Goal: Task Accomplishment & Management: Use online tool/utility

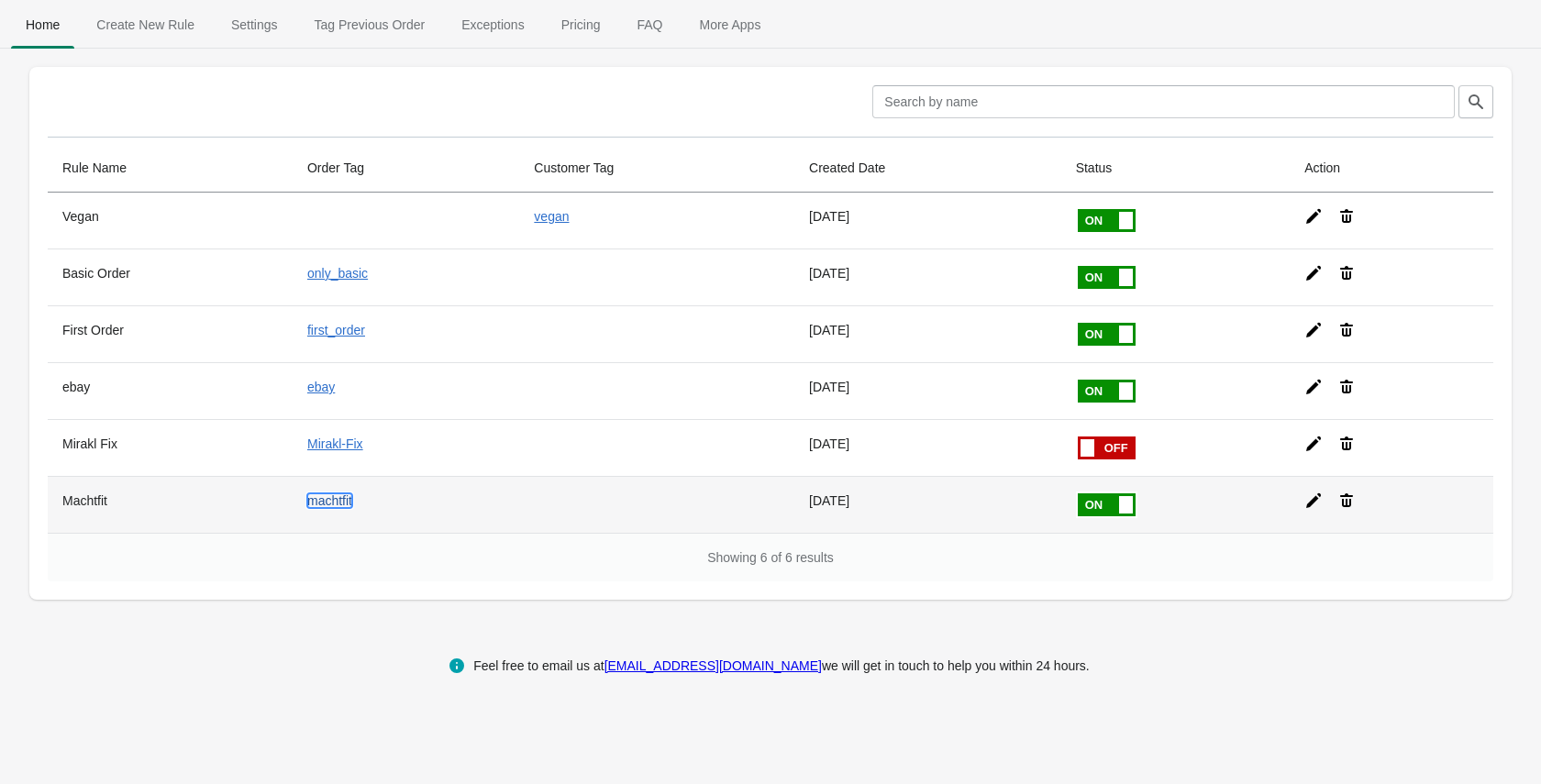
click at [318, 498] on link "machtfit" at bounding box center [329, 501] width 45 height 15
click at [1313, 494] on icon at bounding box center [1314, 501] width 18 height 18
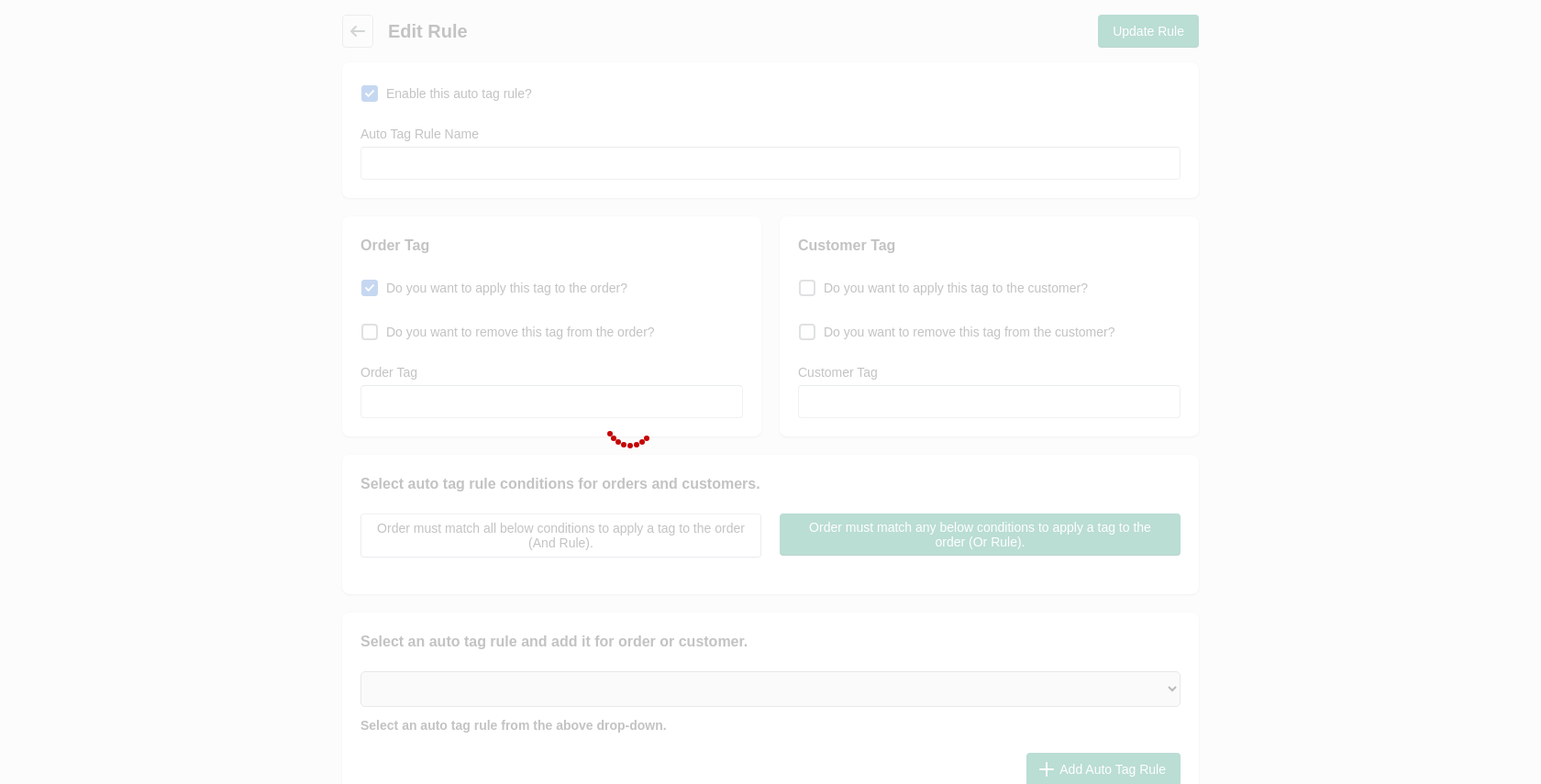
type input "Machtfit"
checkbox input "true"
type input "machtfit"
select select "5"
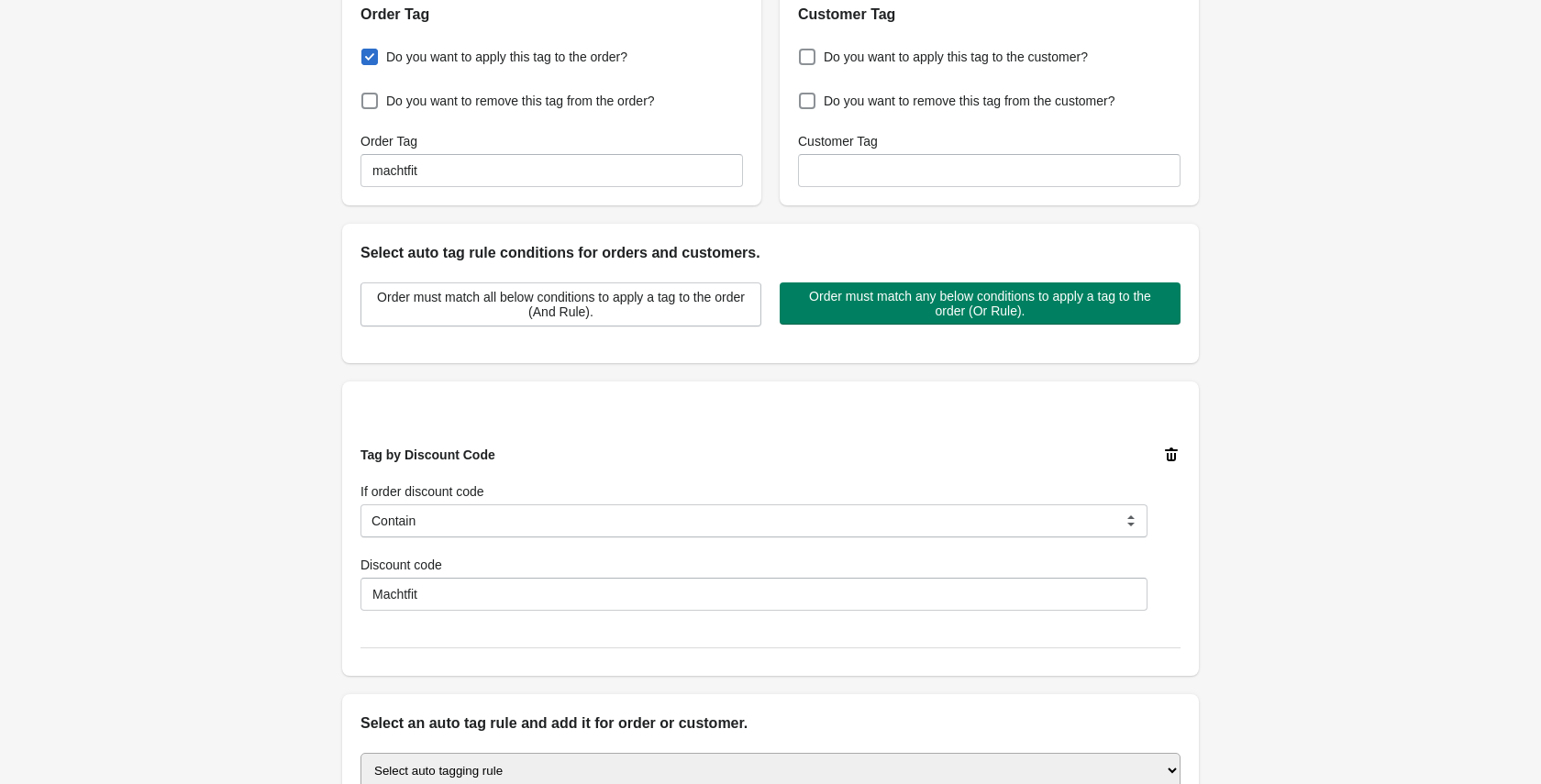
scroll to position [513, 0]
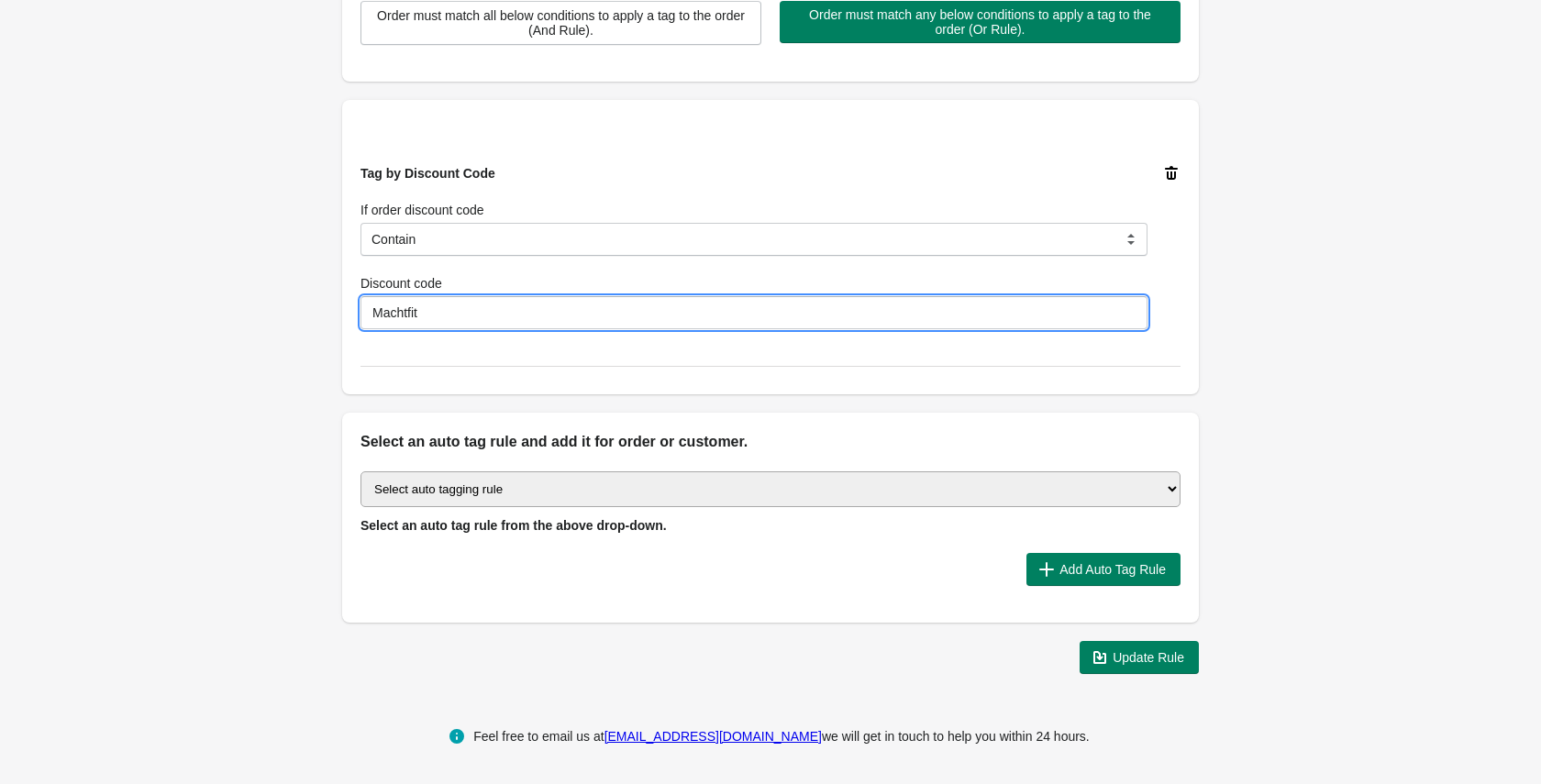
click at [580, 308] on input "Machtfit" at bounding box center [754, 312] width 787 height 33
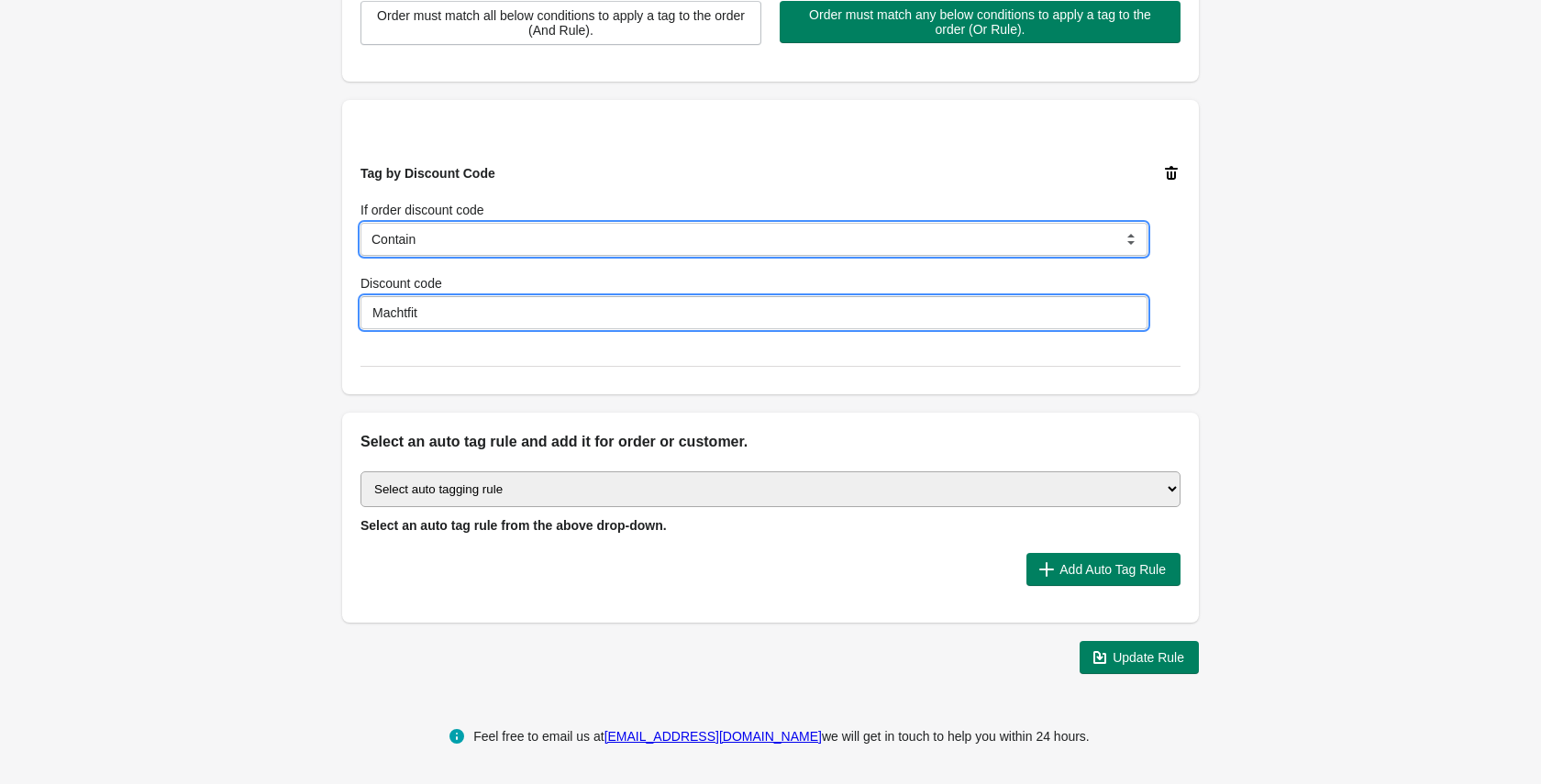
click at [583, 240] on select "Is Equal to Contain Is not Equal to Does not contain Is using any discount code…" at bounding box center [754, 239] width 787 height 33
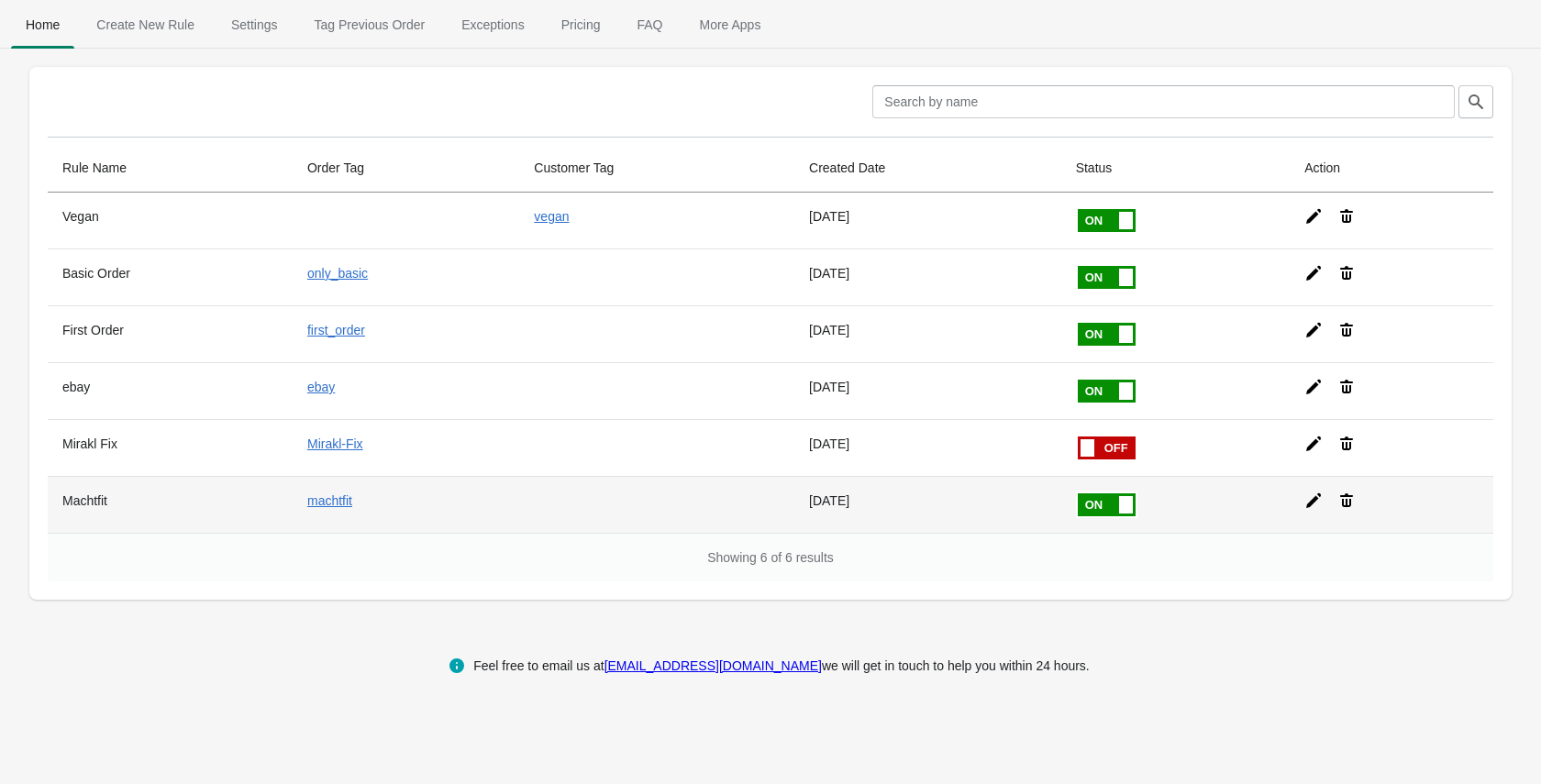
click at [1313, 504] on icon at bounding box center [1314, 501] width 15 height 15
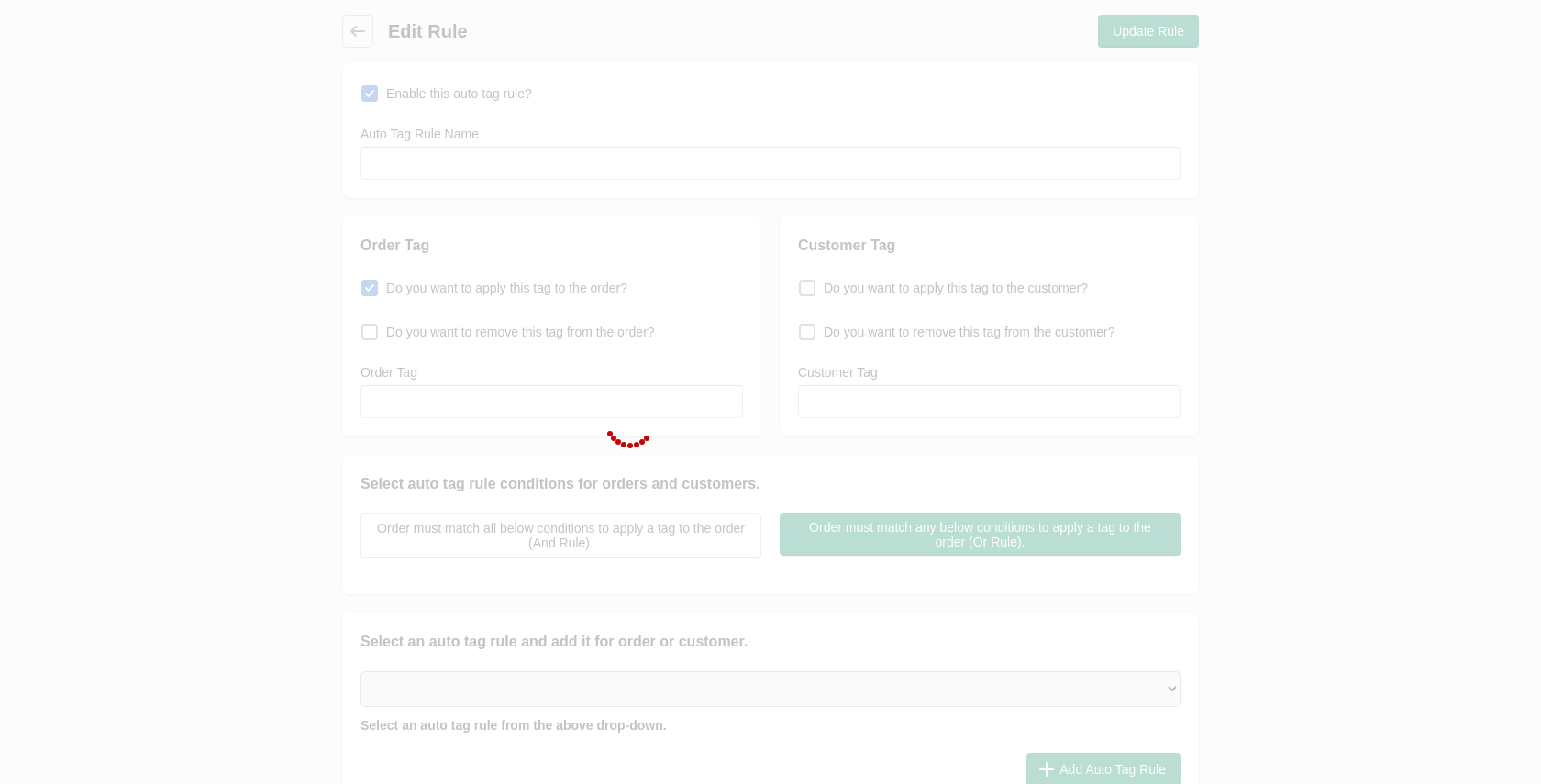
type input "Machtfit"
checkbox input "true"
type input "machtfit"
select select "5"
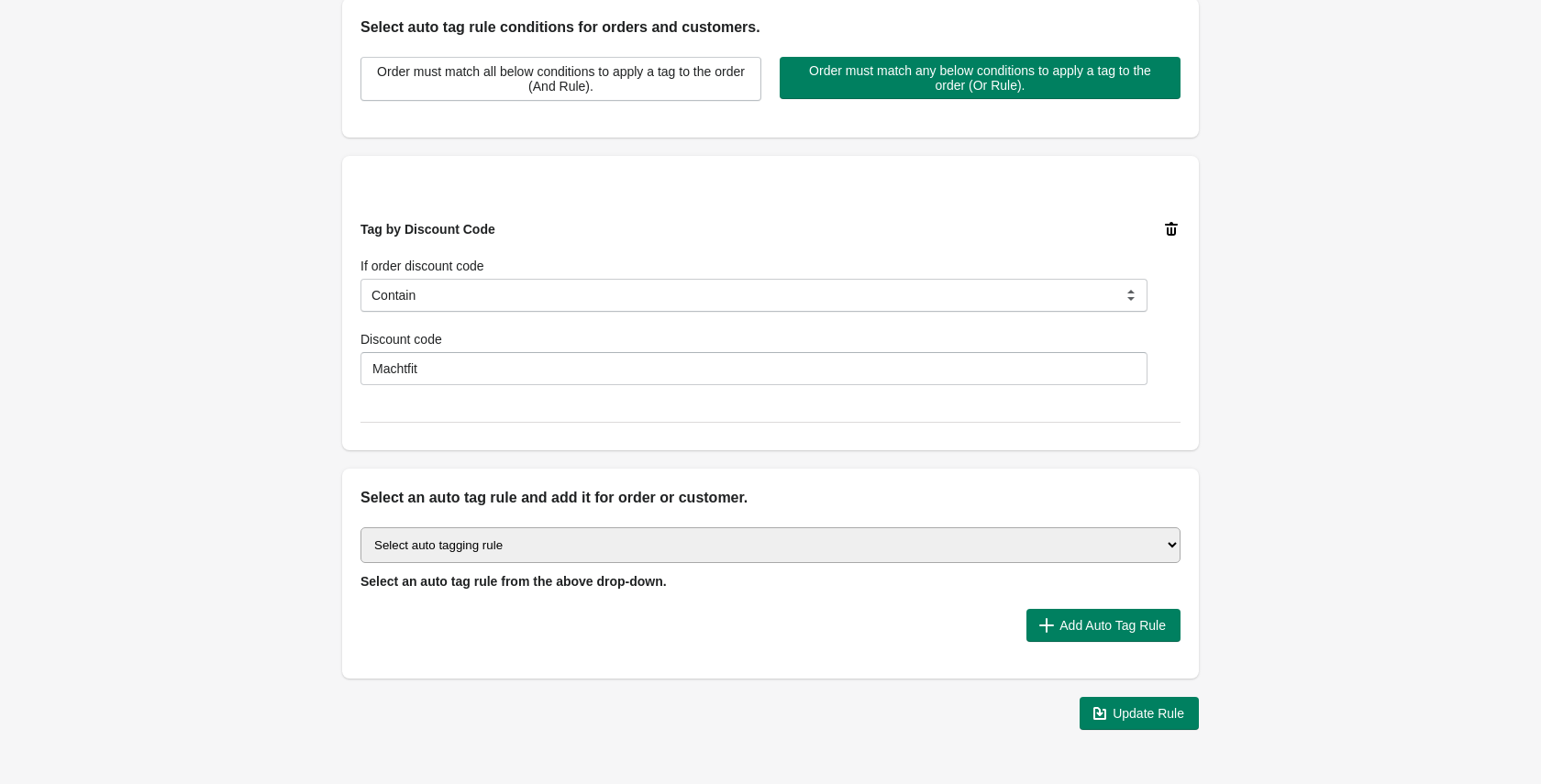
scroll to position [513, 0]
